Goal: Navigation & Orientation: Find specific page/section

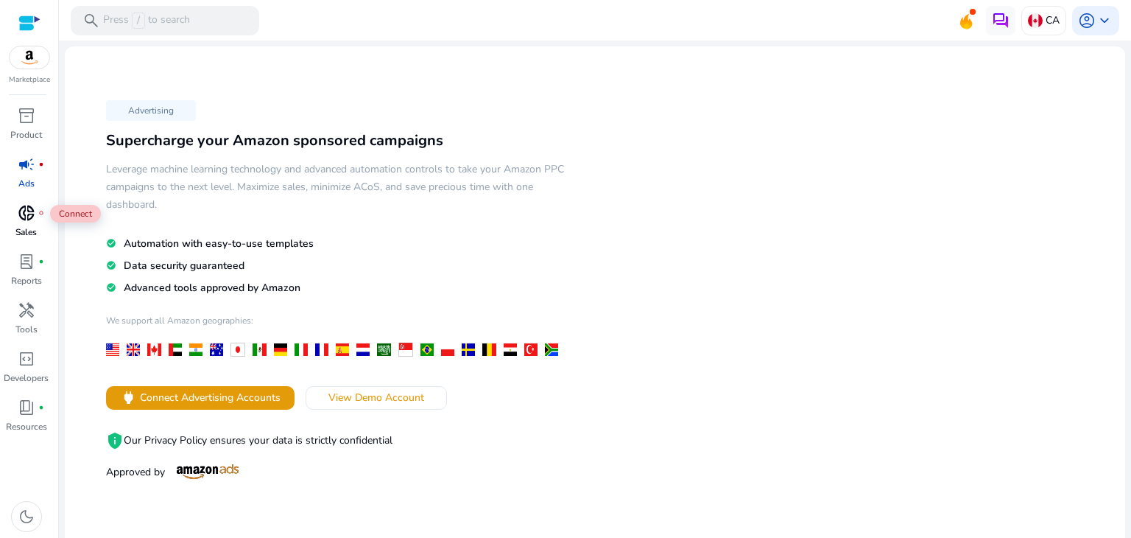
click at [35, 205] on div "donut_small fiber_manual_record" at bounding box center [26, 213] width 41 height 24
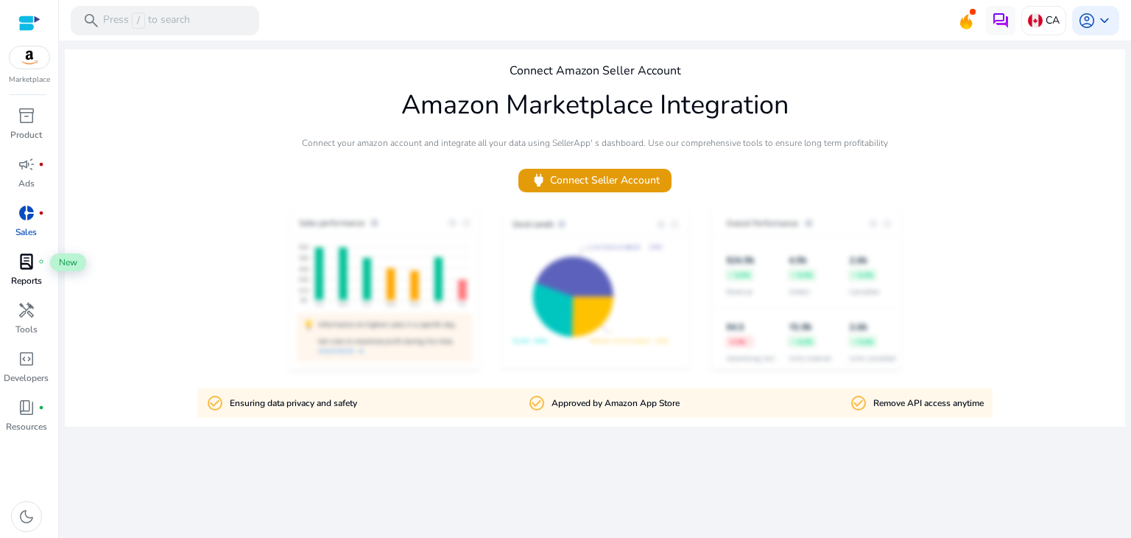
click at [24, 272] on div "lab_profile fiber_manual_record" at bounding box center [26, 262] width 41 height 24
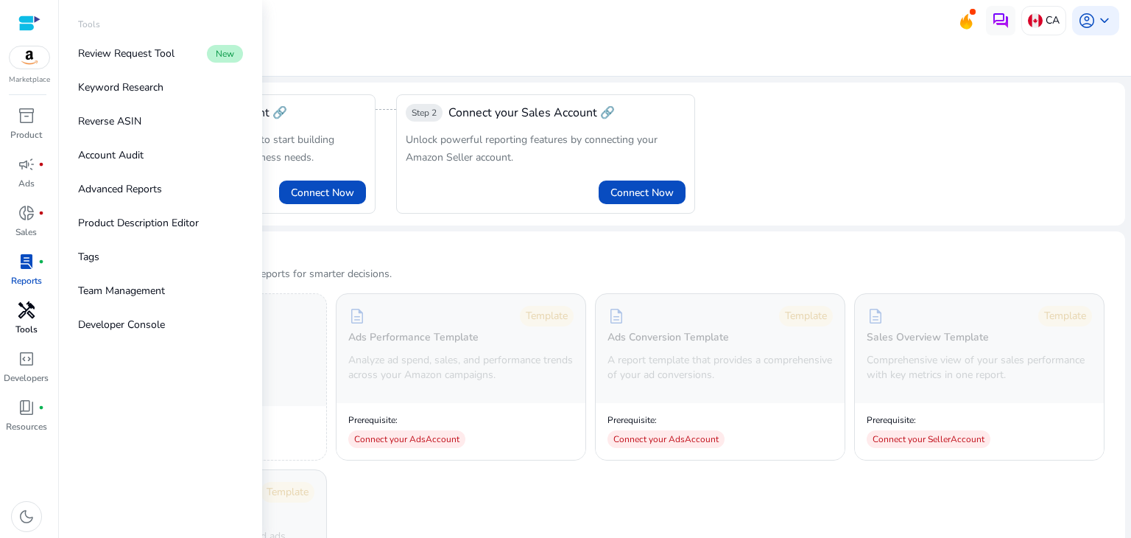
click at [18, 318] on span "handyman" at bounding box center [27, 310] width 18 height 18
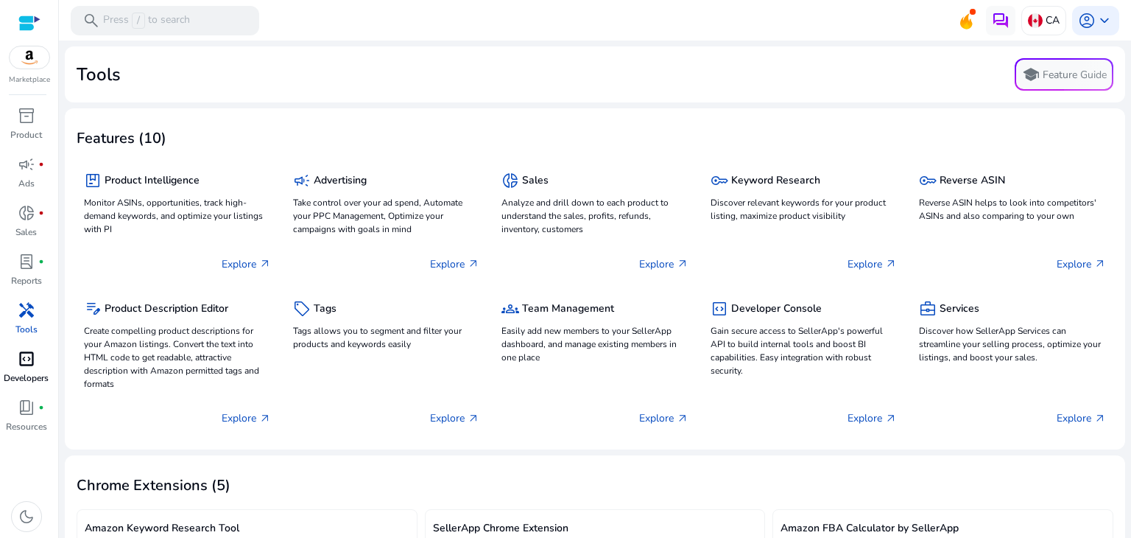
click at [21, 367] on span "code_blocks" at bounding box center [27, 359] width 18 height 18
